Goal: Transaction & Acquisition: Subscribe to service/newsletter

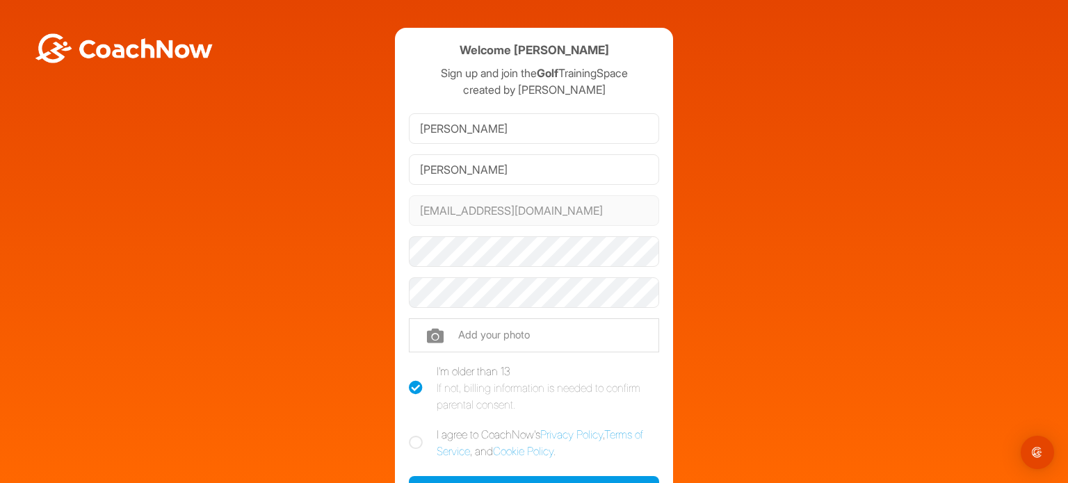
click at [366, 279] on div "Welcome [PERSON_NAME] Sign up and join the Golf TrainingSpace created by [PERSO…" at bounding box center [534, 305] width 1054 height 554
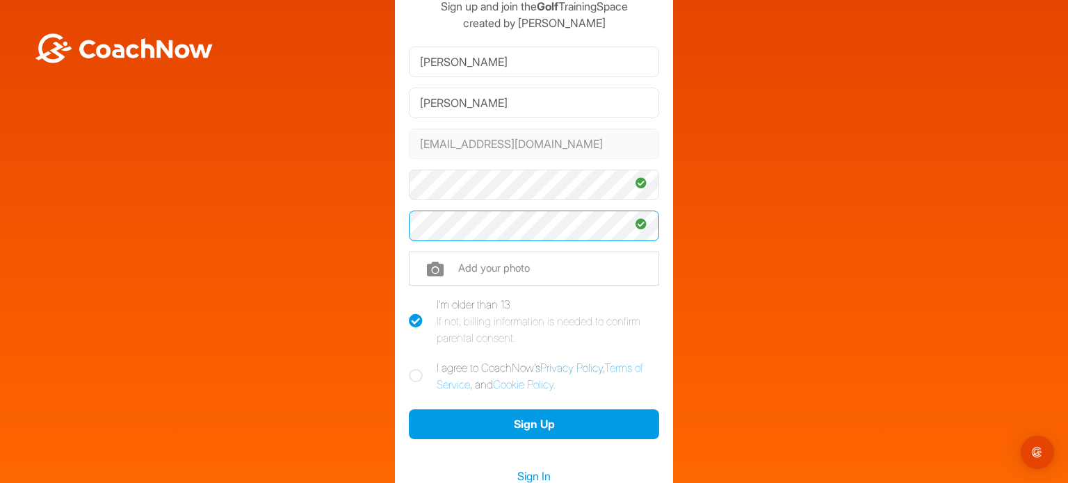
scroll to position [195, 0]
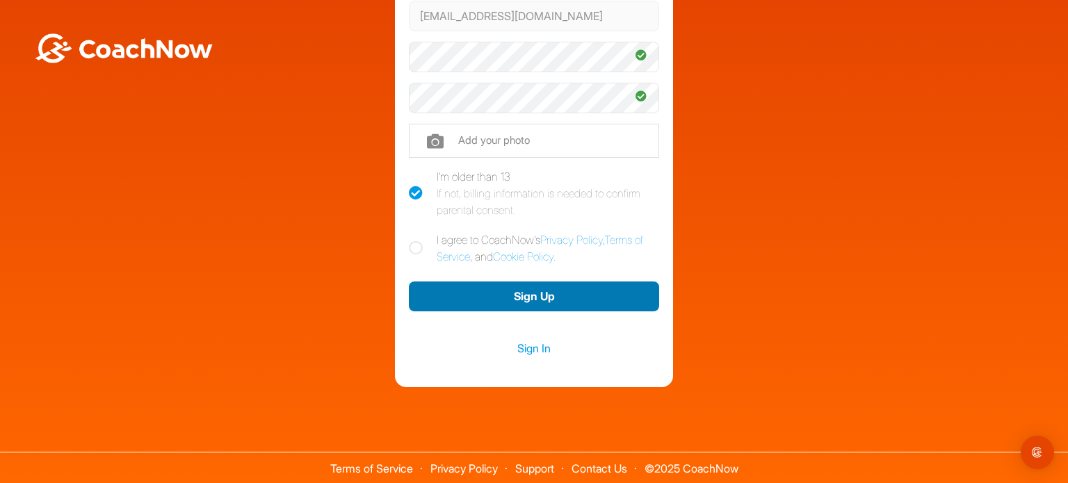
click at [542, 295] on button "Sign Up" at bounding box center [534, 296] width 250 height 30
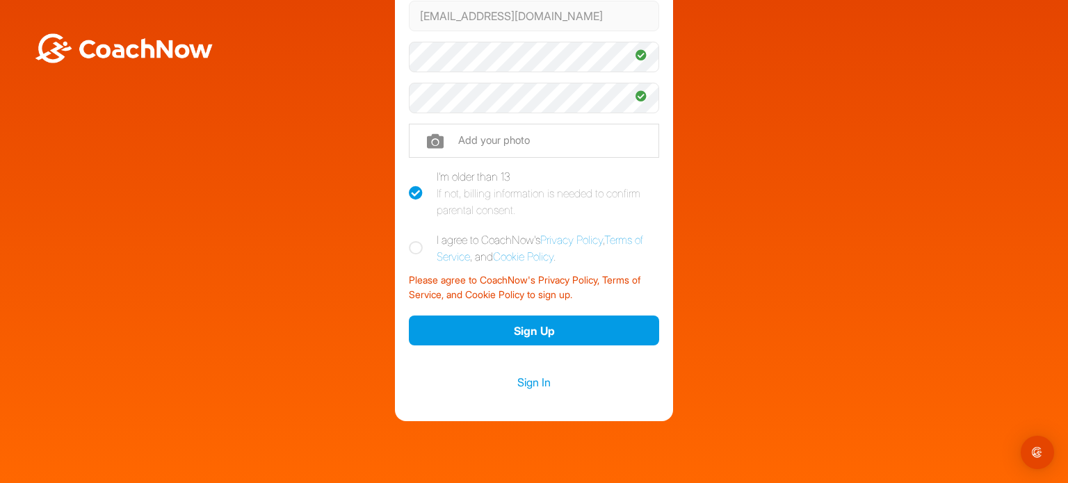
click at [409, 250] on icon at bounding box center [416, 248] width 14 height 14
click at [409, 240] on input "I agree to CoachNow's Privacy Policy , Terms of Service , and Cookie Policy ." at bounding box center [413, 235] width 9 height 9
checkbox input "true"
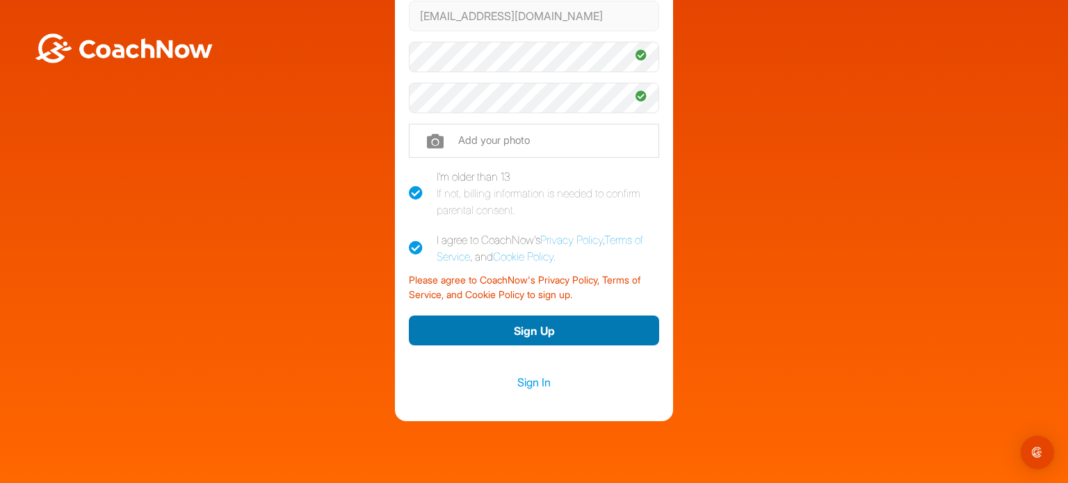
click at [482, 324] on button "Sign Up" at bounding box center [534, 331] width 250 height 30
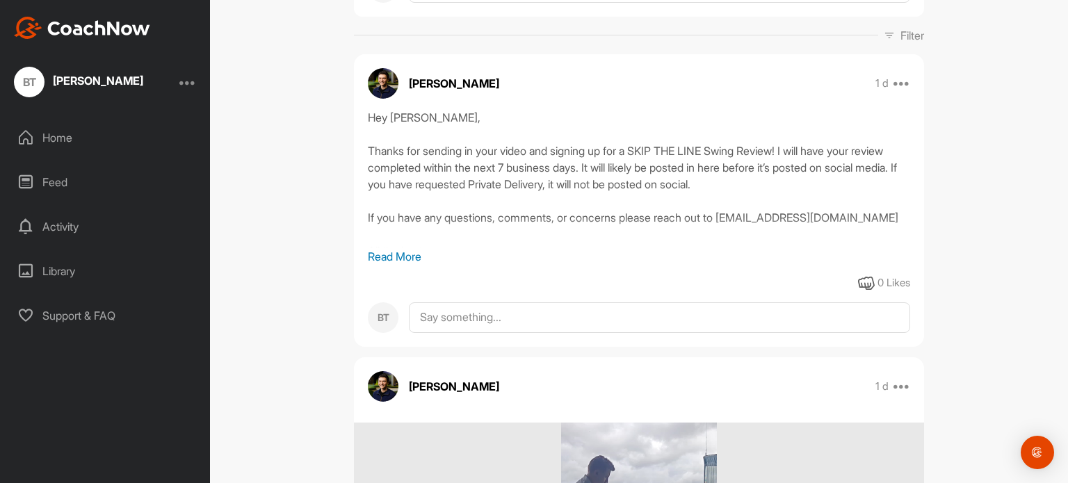
scroll to position [208, 0]
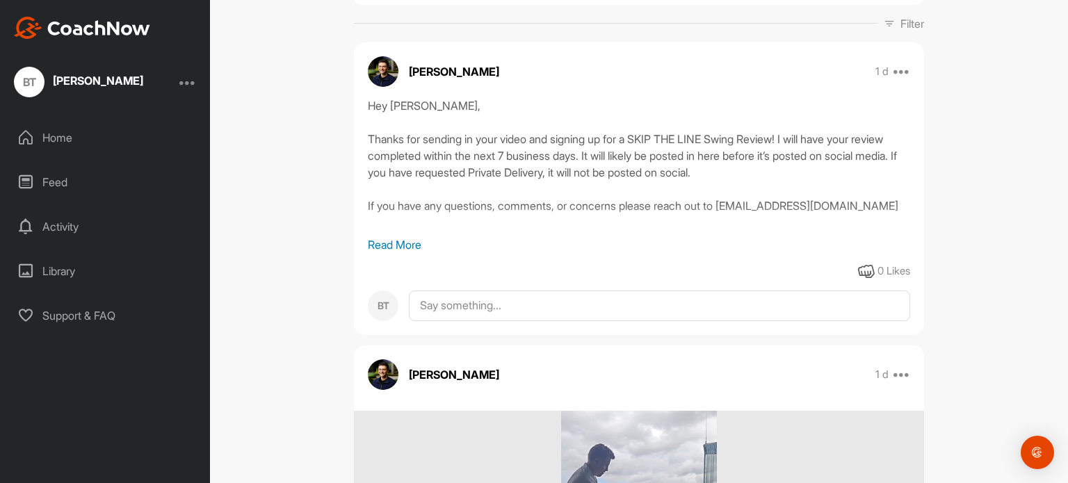
click at [394, 240] on p "Read More" at bounding box center [639, 244] width 542 height 17
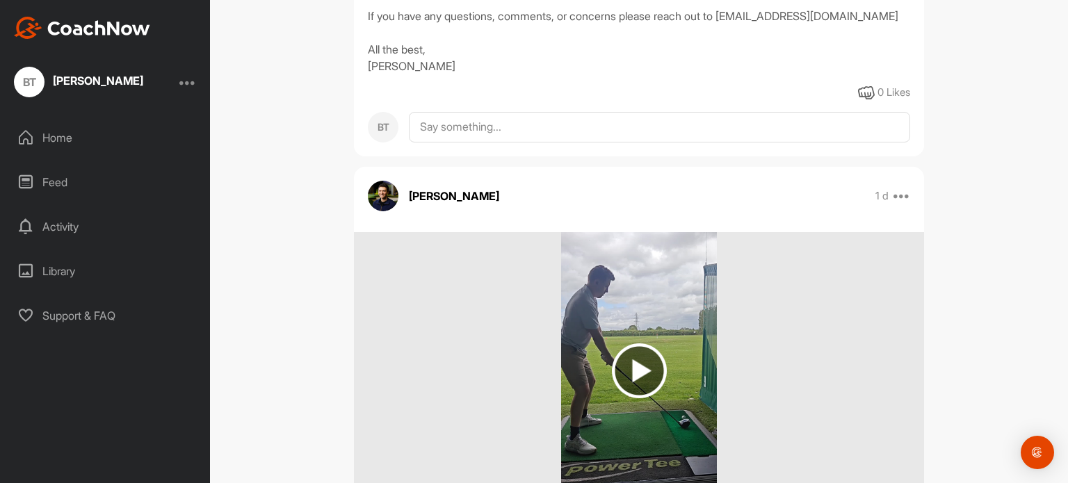
scroll to position [565, 0]
